Goal: Transaction & Acquisition: Purchase product/service

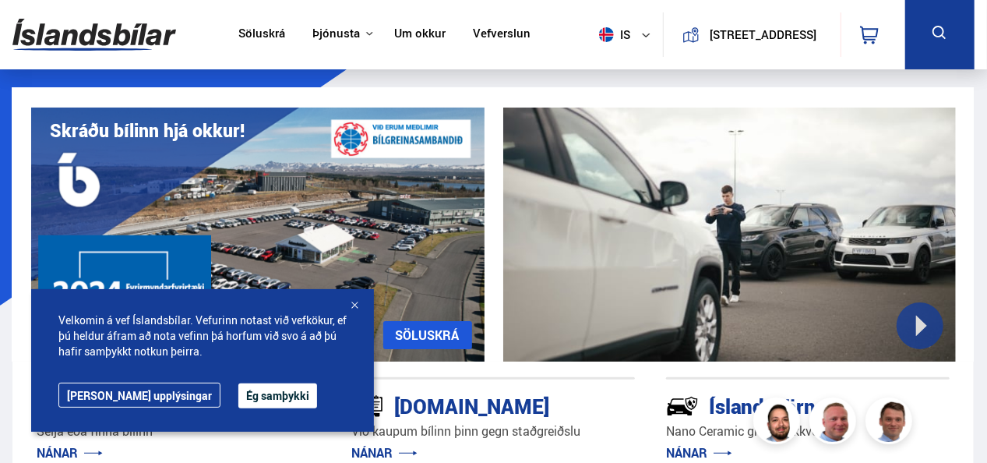
click at [246, 397] on button "Ég samþykki" at bounding box center [277, 395] width 79 height 25
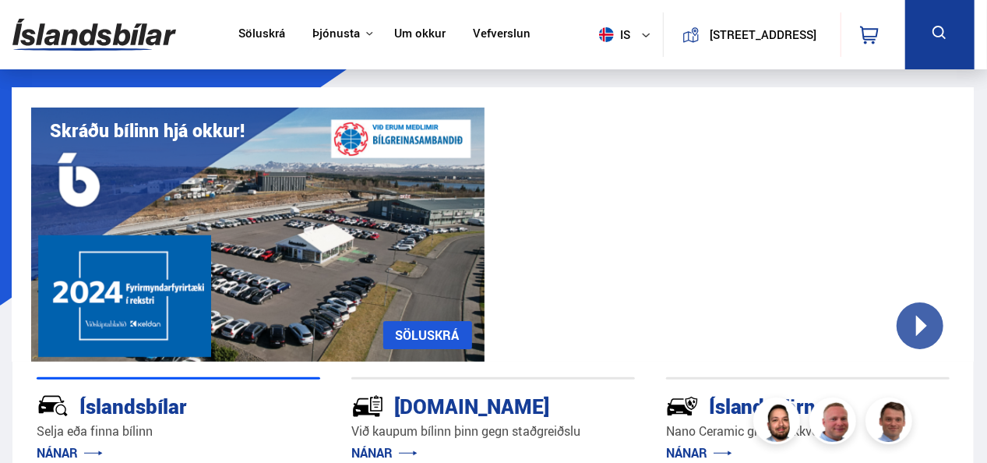
click at [270, 36] on link "Söluskrá" at bounding box center [261, 34] width 47 height 16
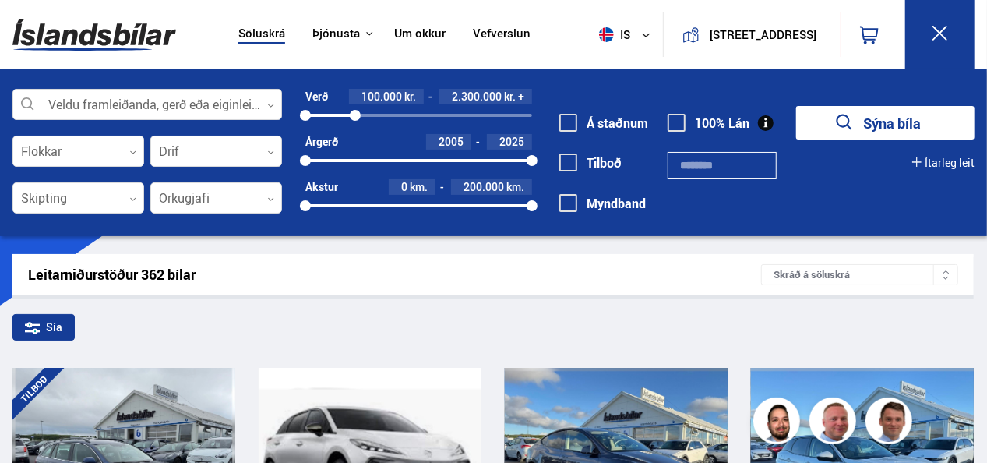
drag, startPoint x: 528, startPoint y: 118, endPoint x: 355, endPoint y: 125, distance: 173.0
click at [355, 125] on div "Verð 100.000 kr. 2.300.000 kr. + 100000 2281217 Árgerð 2005 2025 2005 2025 Akst…" at bounding box center [407, 156] width 250 height 135
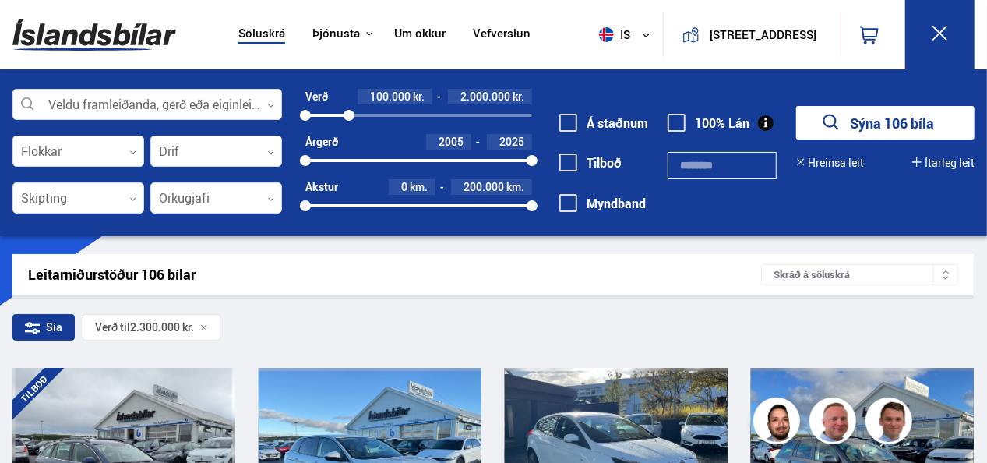
drag, startPoint x: 358, startPoint y: 112, endPoint x: 349, endPoint y: 112, distance: 9.3
click at [349, 112] on div at bounding box center [348, 115] width 11 height 11
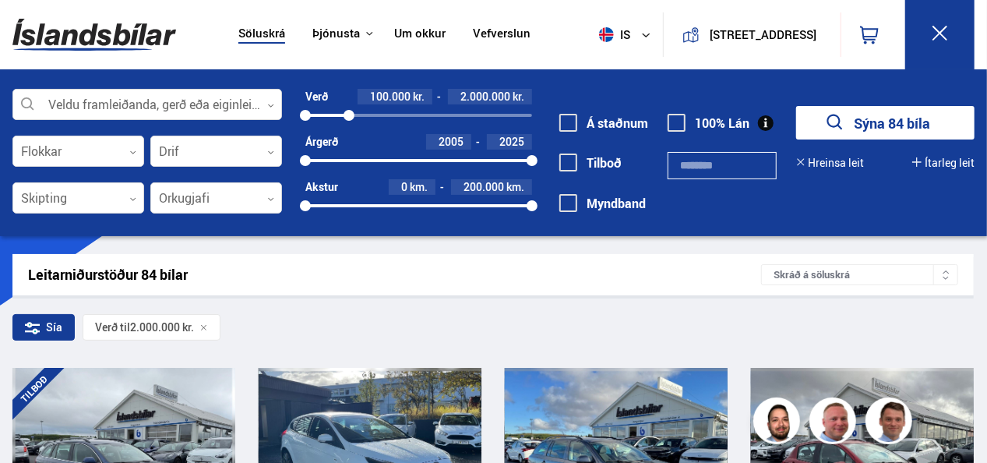
click at [866, 125] on button "Sýna 84 bíla" at bounding box center [885, 122] width 178 height 33
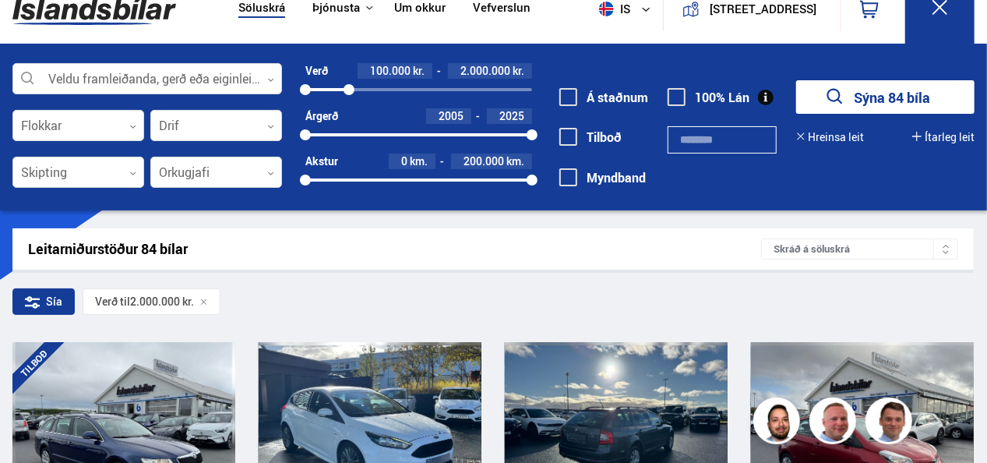
scroll to position [25, 0]
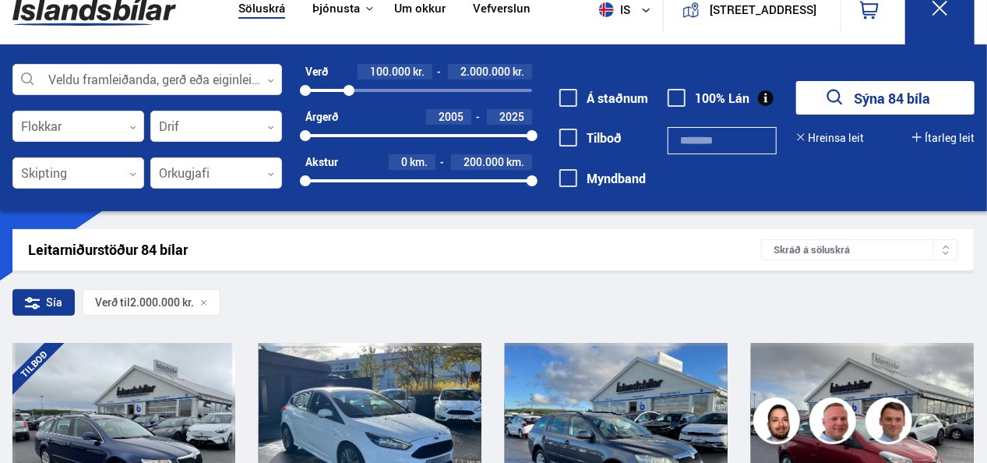
click at [565, 103] on span at bounding box center [568, 98] width 18 height 18
click at [875, 97] on button "Sýna 62 bíla" at bounding box center [885, 97] width 178 height 33
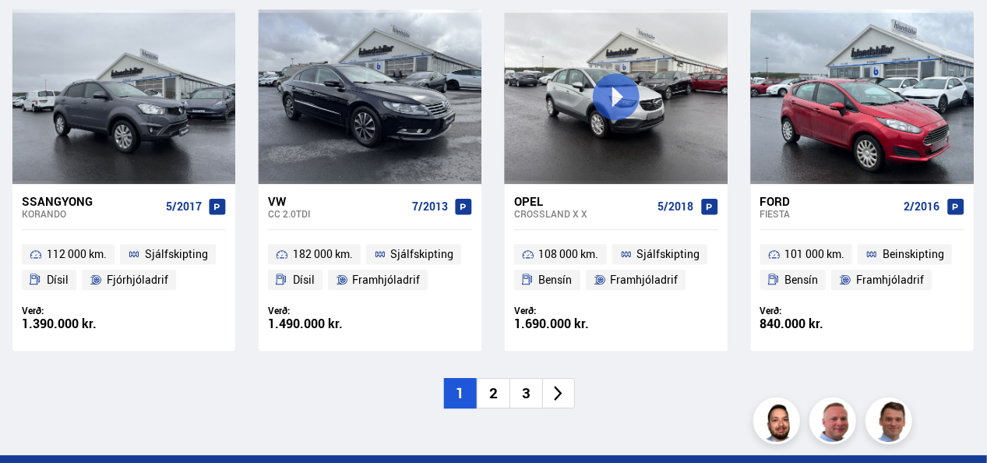
scroll to position [2238, 0]
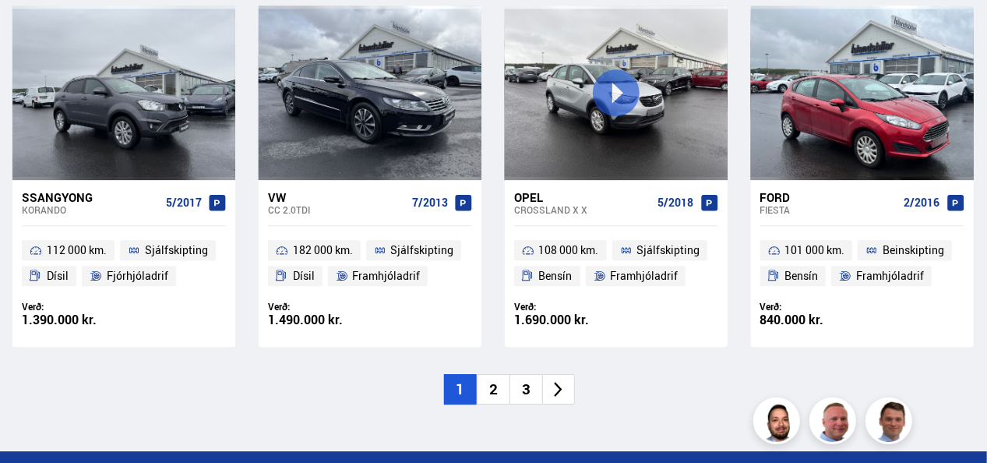
click at [493, 396] on li "2" at bounding box center [493, 389] width 33 height 30
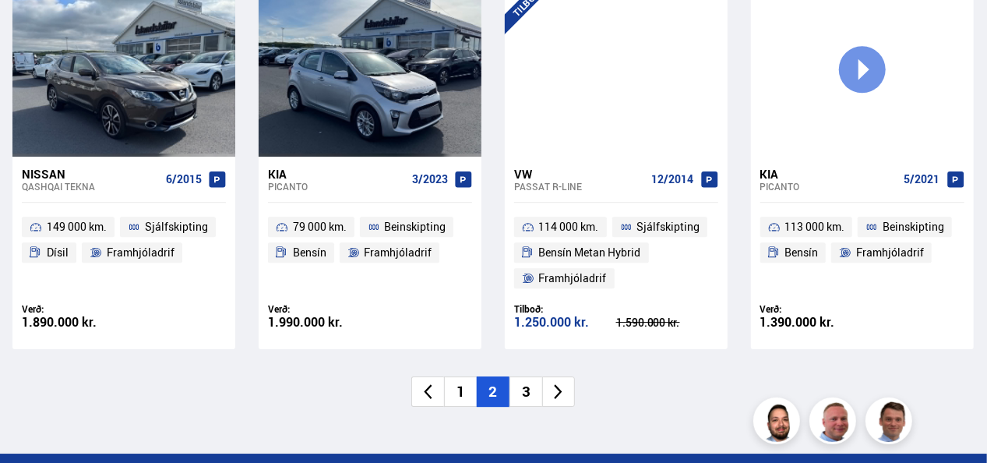
scroll to position [2227, 0]
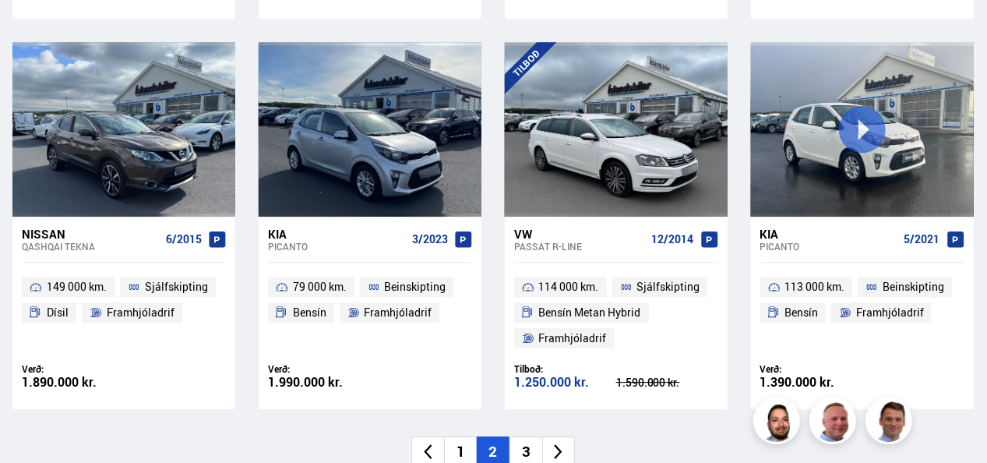
click at [529, 436] on li "3" at bounding box center [525, 451] width 33 height 30
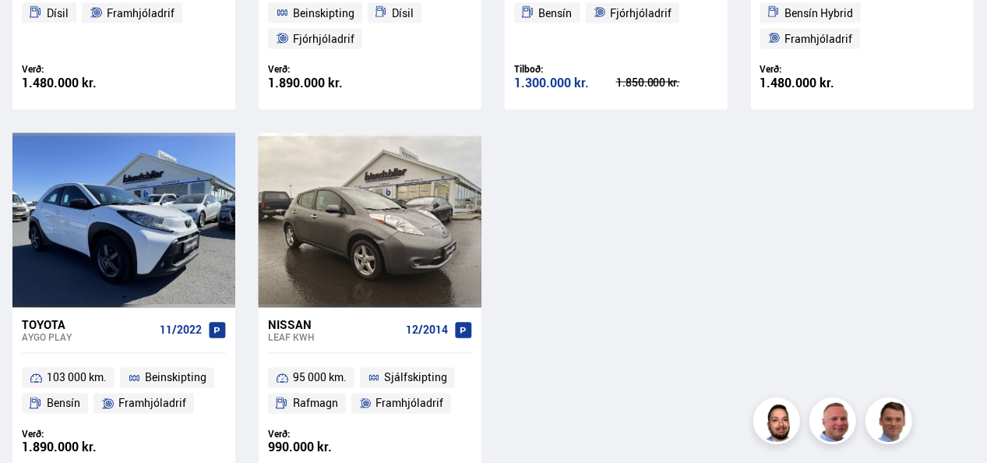
scroll to position [1354, 0]
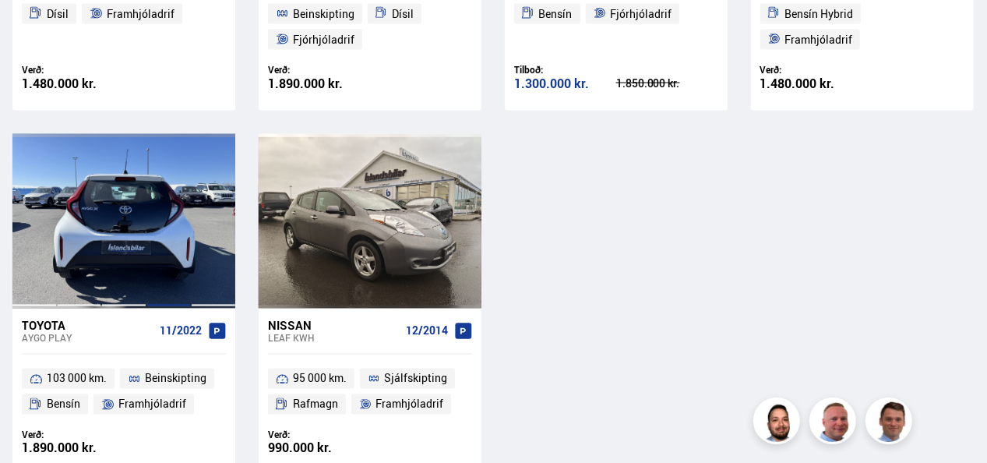
click at [161, 269] on div at bounding box center [168, 221] width 45 height 174
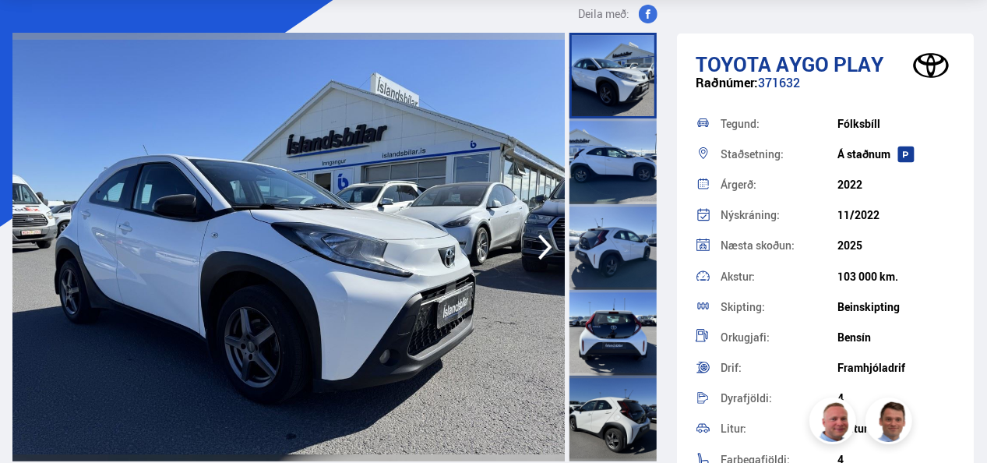
scroll to position [80, 0]
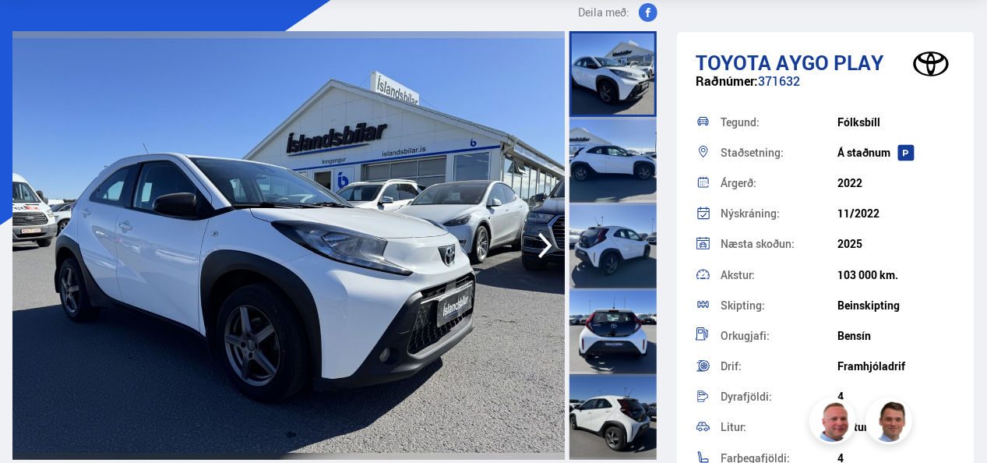
click at [547, 243] on icon "button" at bounding box center [545, 246] width 14 height 26
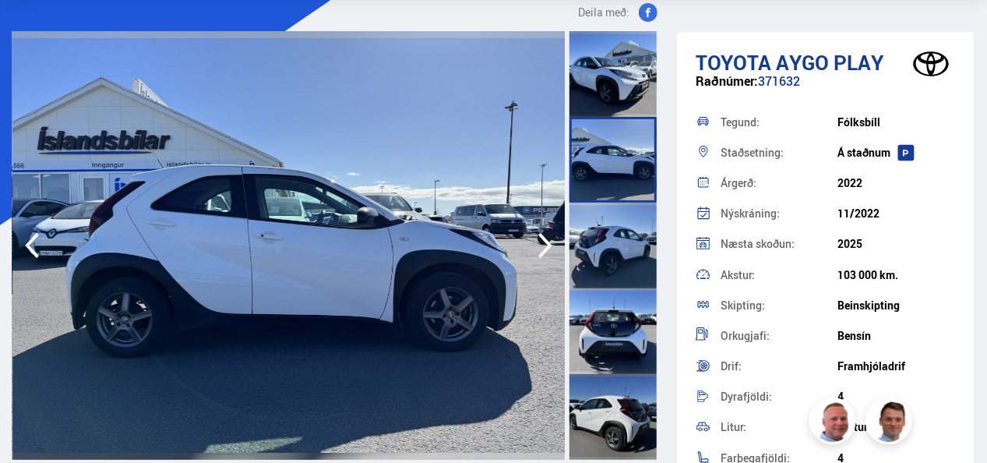
click at [547, 243] on icon "button" at bounding box center [545, 246] width 14 height 26
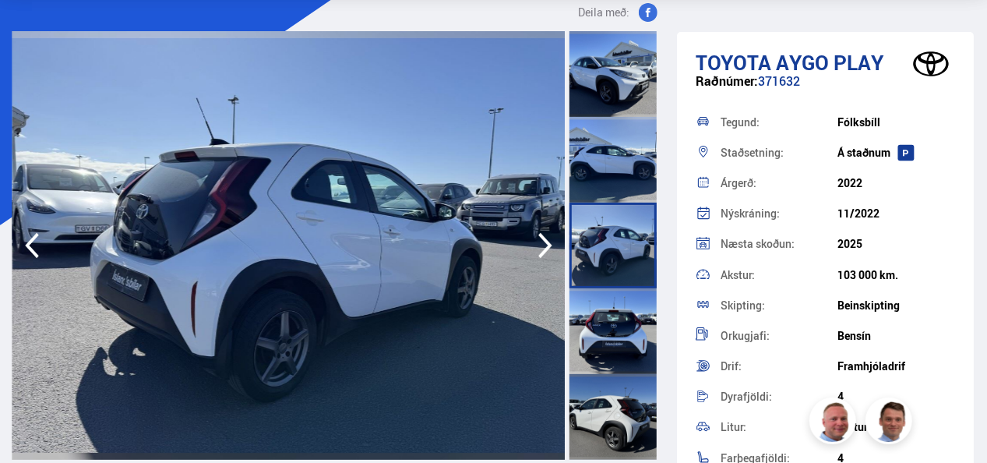
click at [547, 243] on icon "button" at bounding box center [545, 246] width 14 height 26
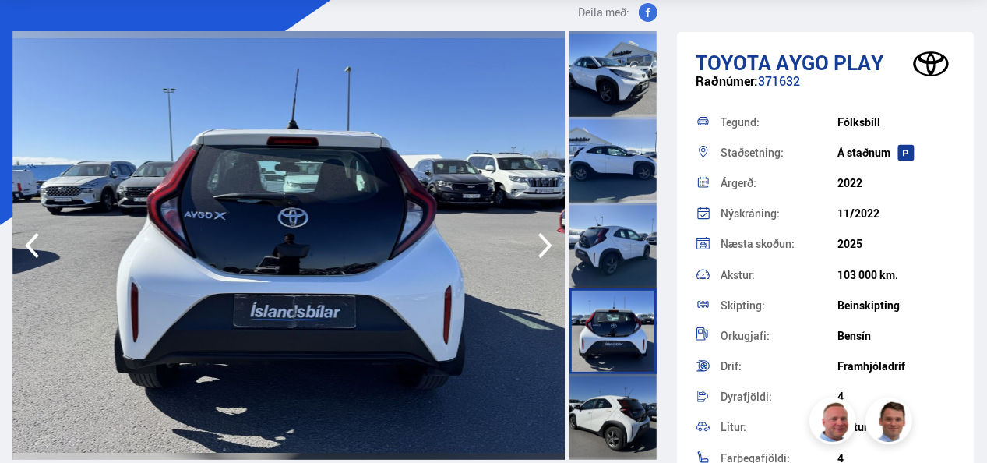
click at [547, 243] on icon "button" at bounding box center [545, 246] width 14 height 26
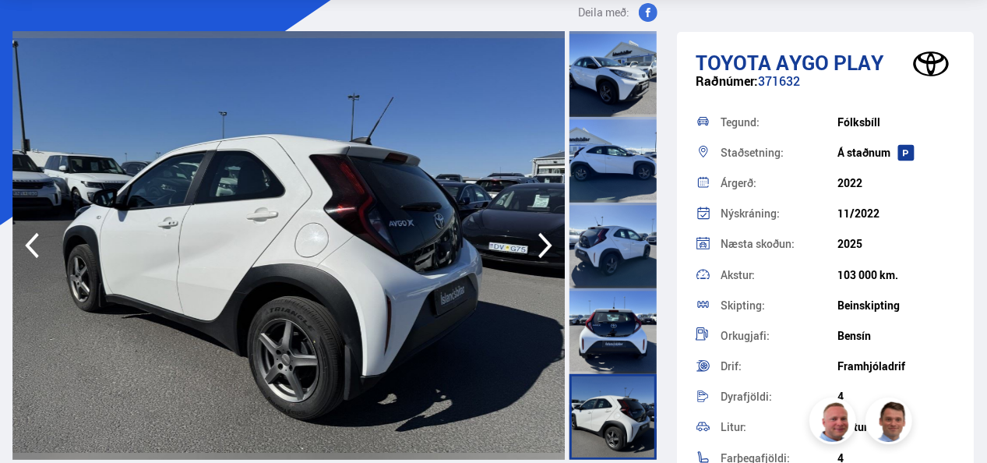
click at [547, 243] on icon "button" at bounding box center [545, 246] width 14 height 26
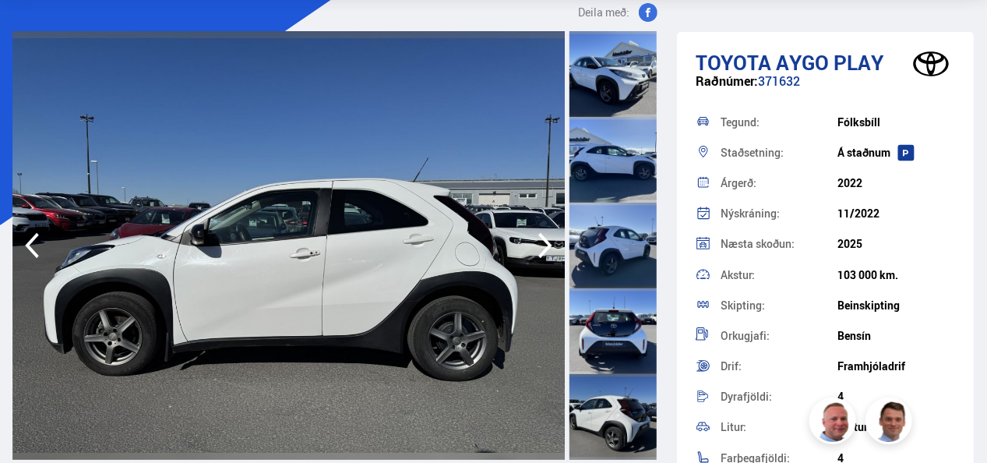
click at [547, 243] on icon "button" at bounding box center [545, 246] width 14 height 26
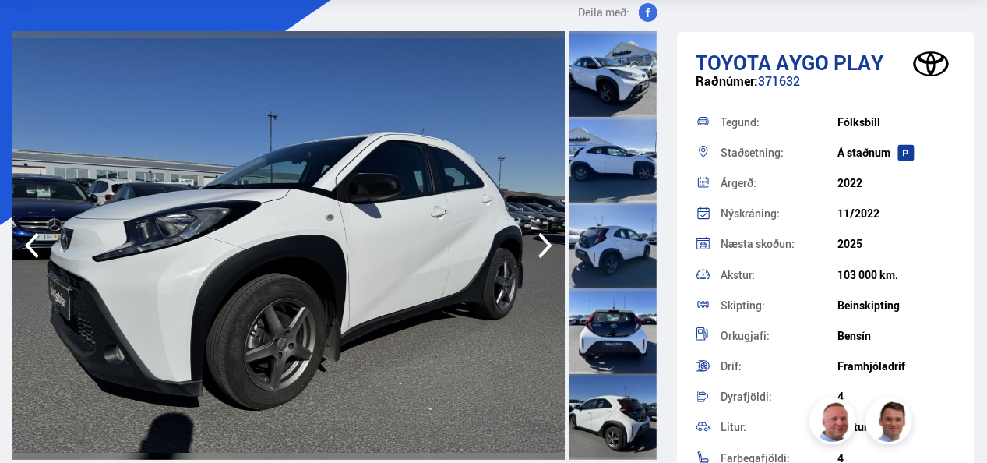
click at [547, 243] on icon "button" at bounding box center [545, 246] width 14 height 26
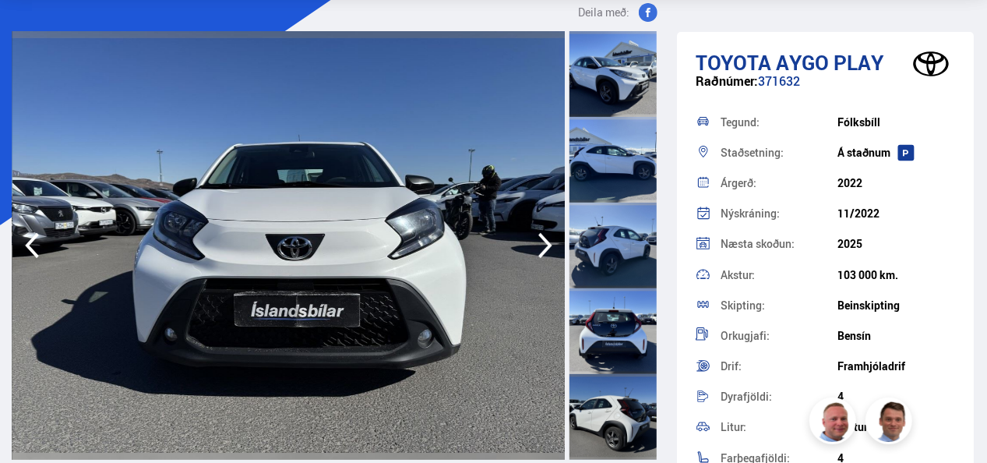
click at [547, 243] on icon "button" at bounding box center [545, 246] width 14 height 26
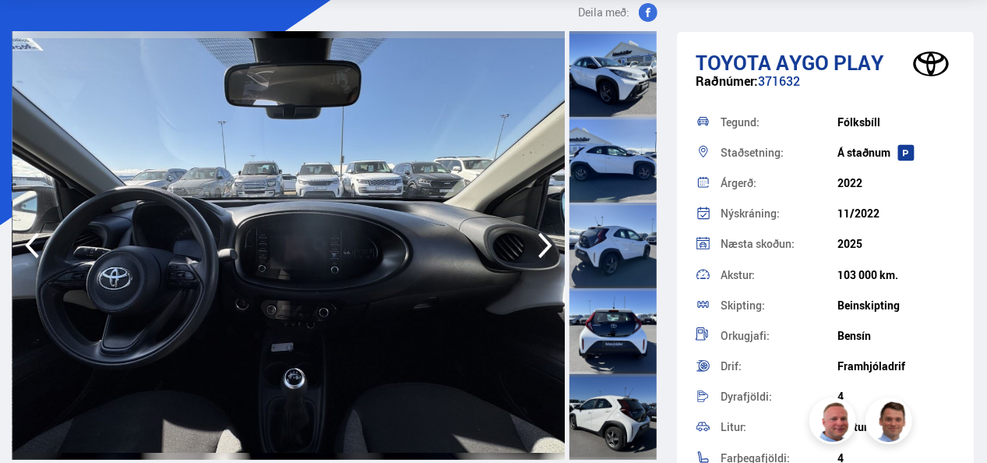
click at [547, 243] on icon "button" at bounding box center [545, 246] width 14 height 26
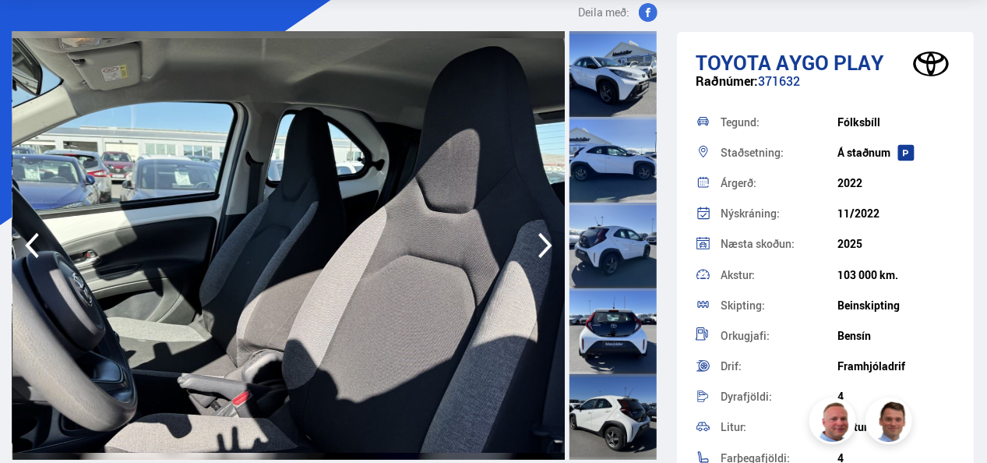
click at [547, 243] on icon "button" at bounding box center [545, 246] width 14 height 26
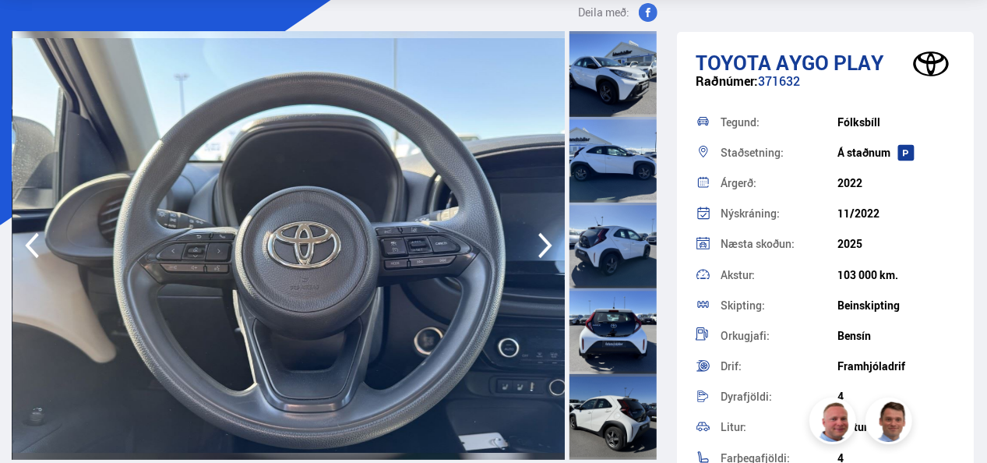
click at [547, 243] on icon "button" at bounding box center [545, 246] width 14 height 26
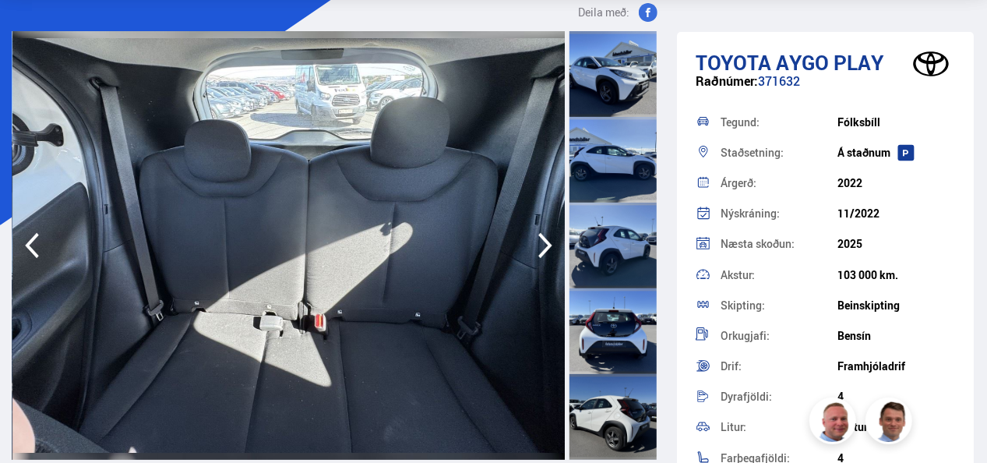
click at [547, 243] on icon "button" at bounding box center [545, 246] width 14 height 26
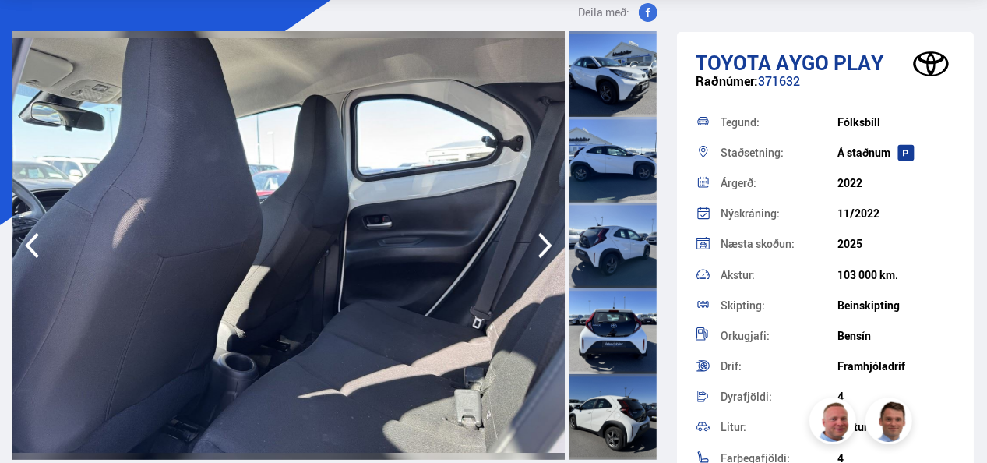
click at [547, 243] on icon "button" at bounding box center [545, 246] width 14 height 26
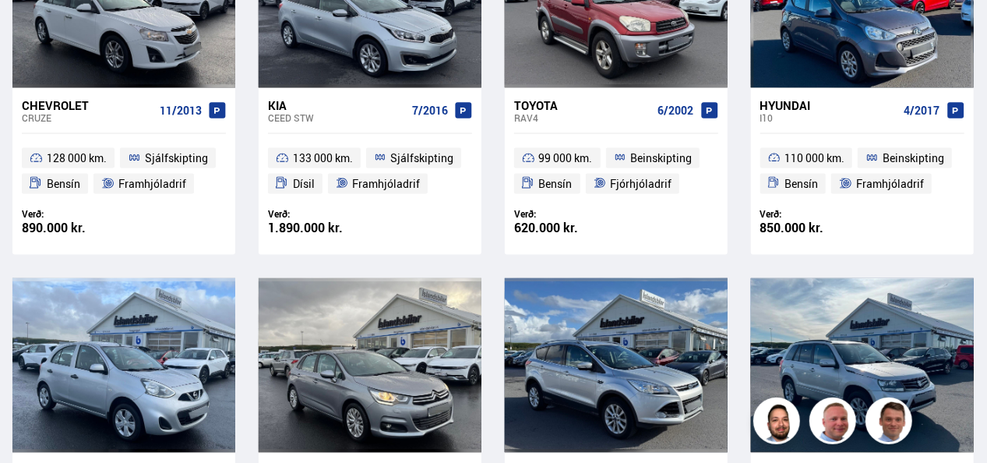
scroll to position [1209, 0]
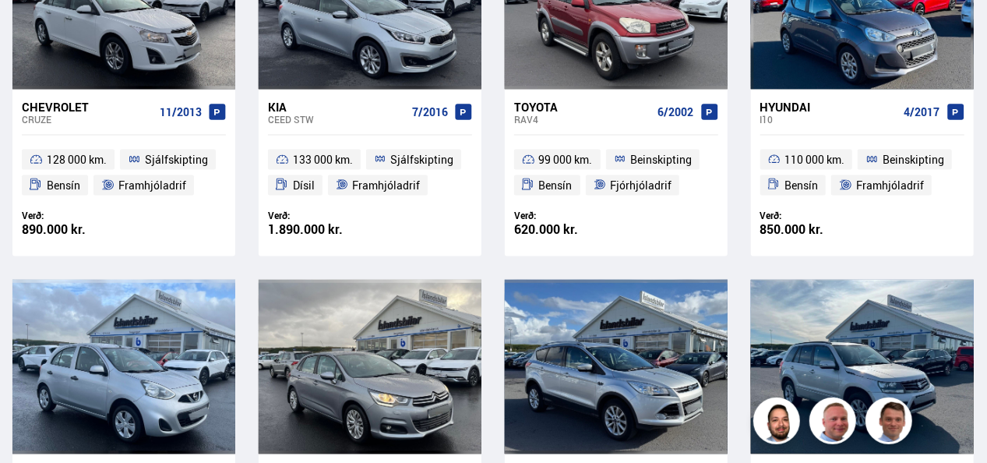
drag, startPoint x: 475, startPoint y: 241, endPoint x: 492, endPoint y: 182, distance: 61.6
click at [492, 182] on div "TILBOÐ [GEOGRAPHIC_DATA] Superb GREENLINE 10/2012 169 000 km. Beinskipting Dísi…" at bounding box center [492, 267] width 961 height 2217
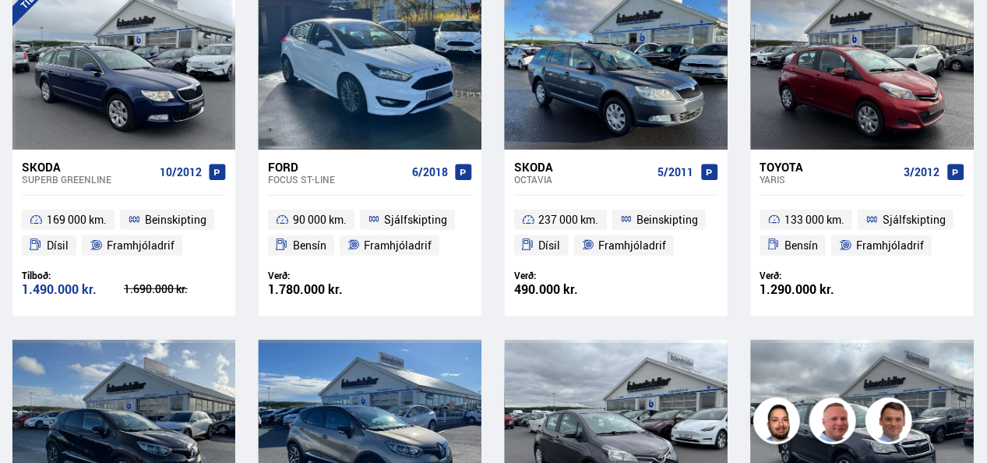
scroll to position [0, 0]
